Goal: Information Seeking & Learning: Find specific page/section

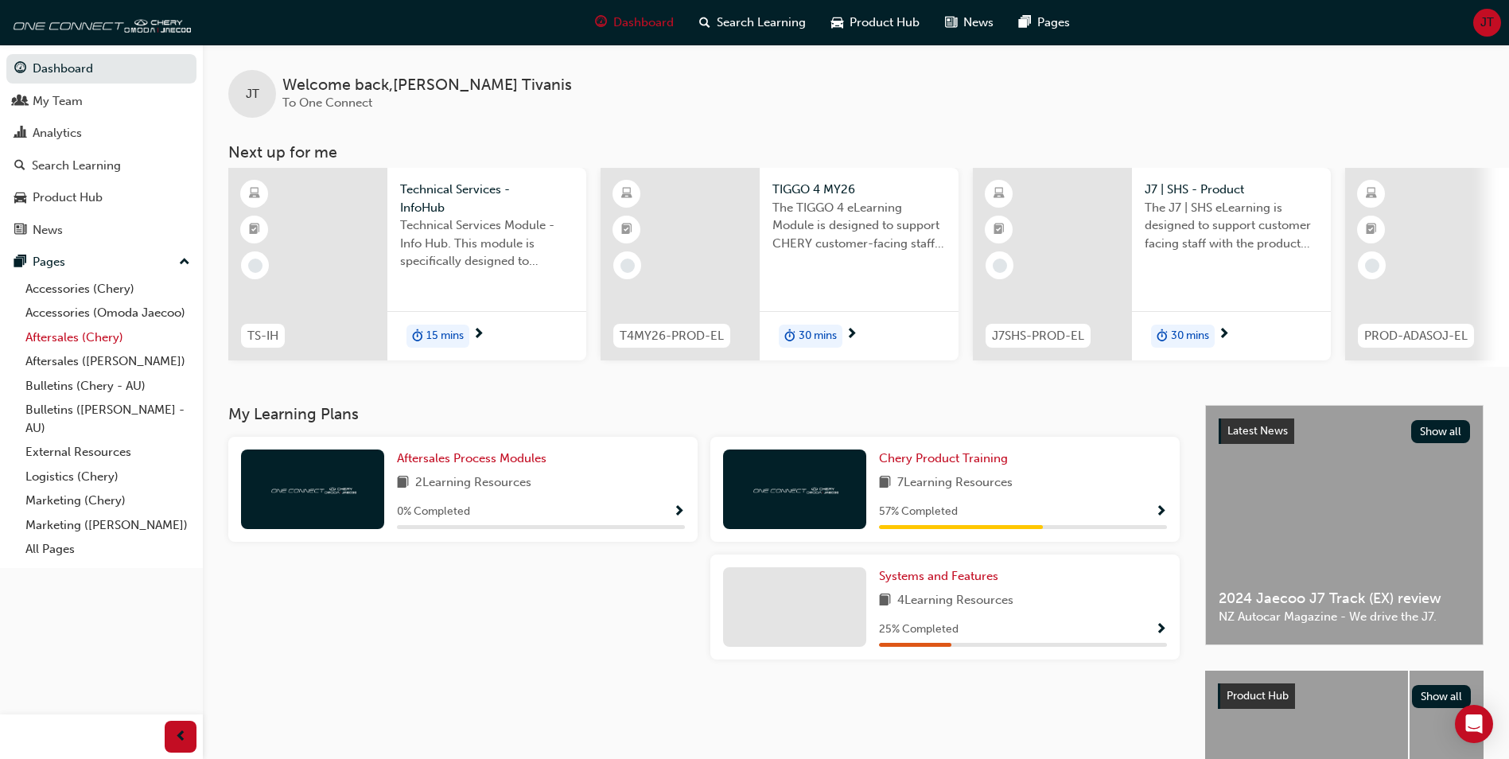
click at [82, 339] on link "Aftersales (Chery)" at bounding box center [107, 337] width 177 height 25
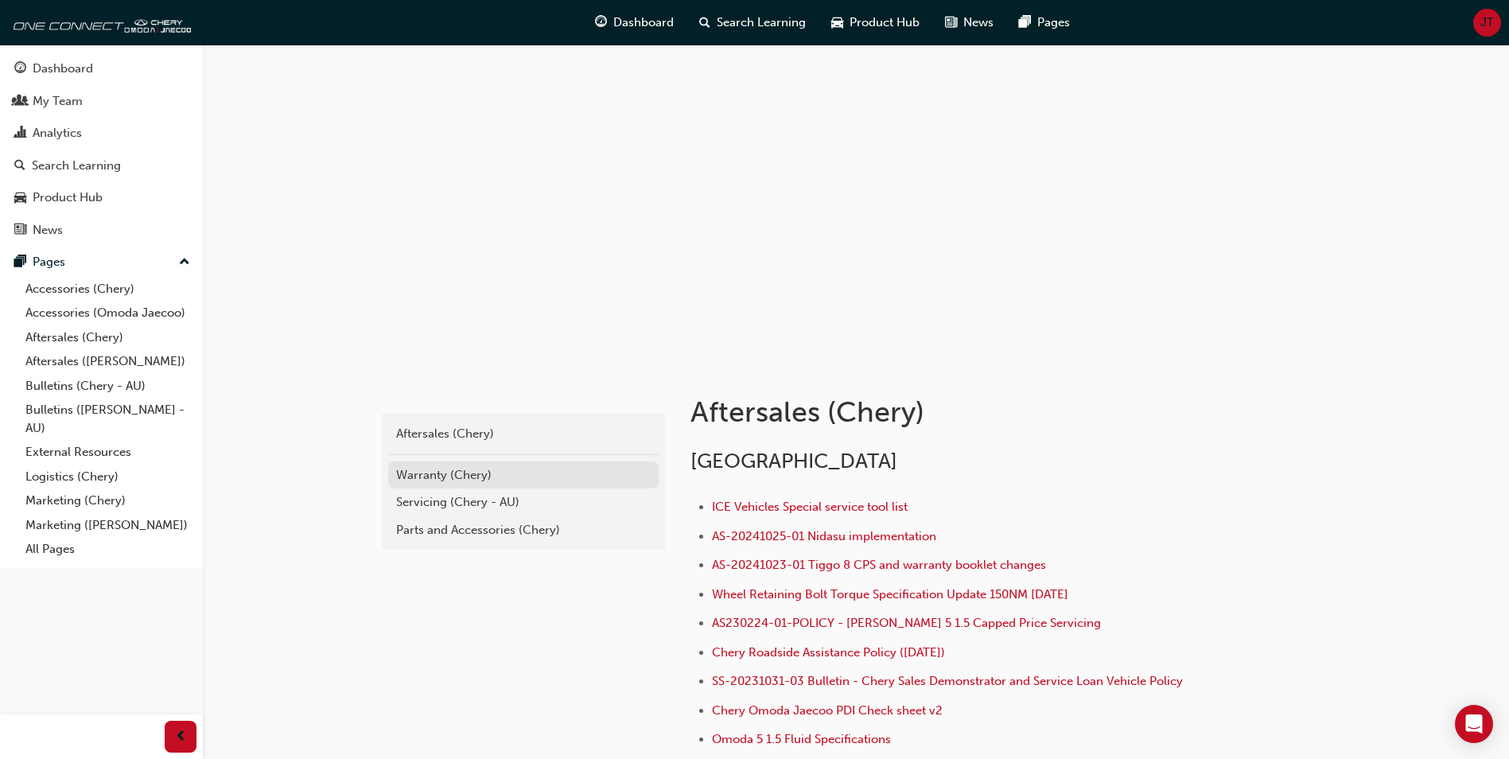
click at [477, 470] on div "Warranty (Chery)" at bounding box center [523, 475] width 255 height 18
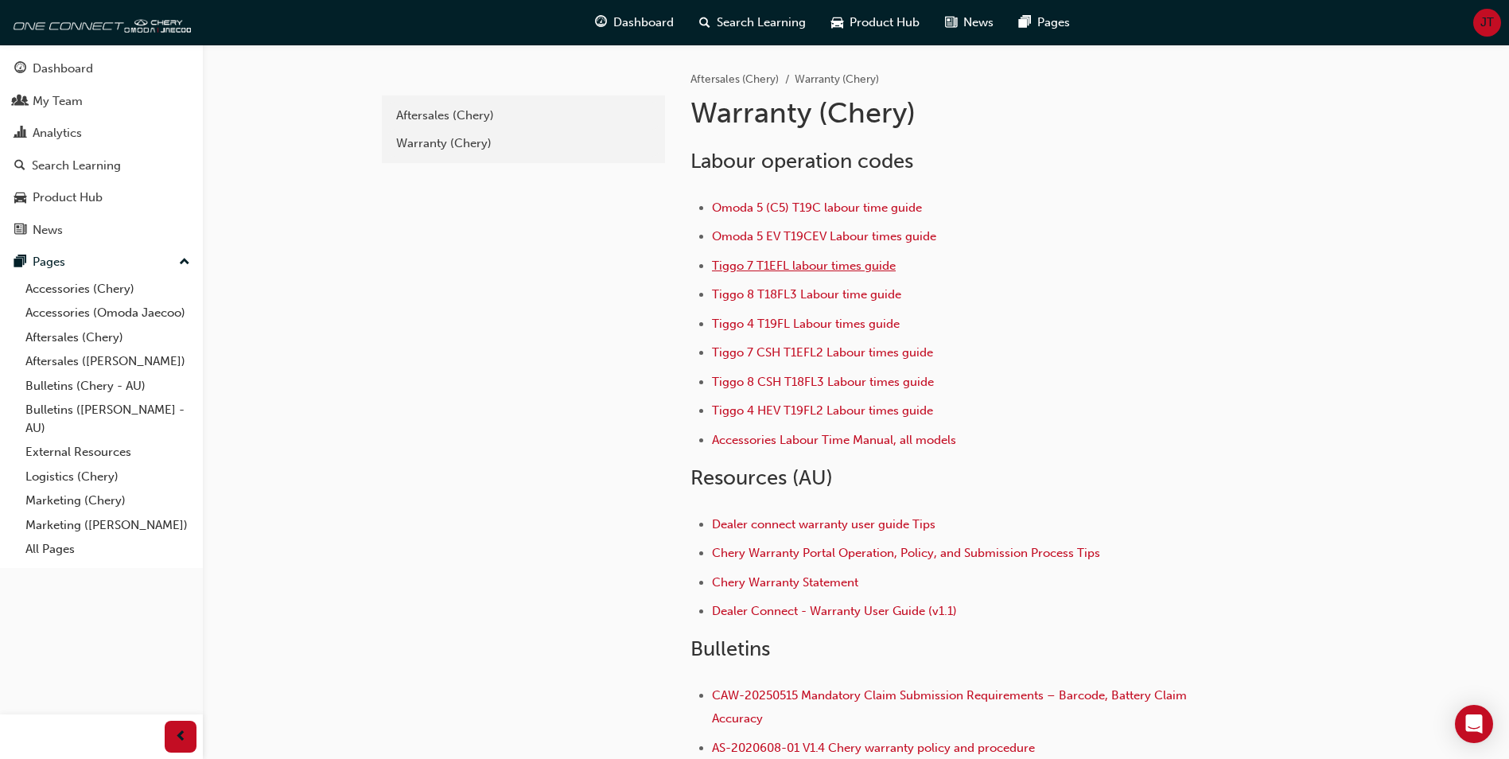
click at [807, 267] on span "Tiggo 7 T1EFL labour times guide" at bounding box center [804, 265] width 184 height 14
click at [773, 210] on span "Omoda 5 (C5) T19C labour time guide" at bounding box center [817, 207] width 210 height 14
click at [792, 212] on span "Omoda 5 (C5) T19C labour time guide" at bounding box center [817, 207] width 210 height 14
